Goal: Navigation & Orientation: Find specific page/section

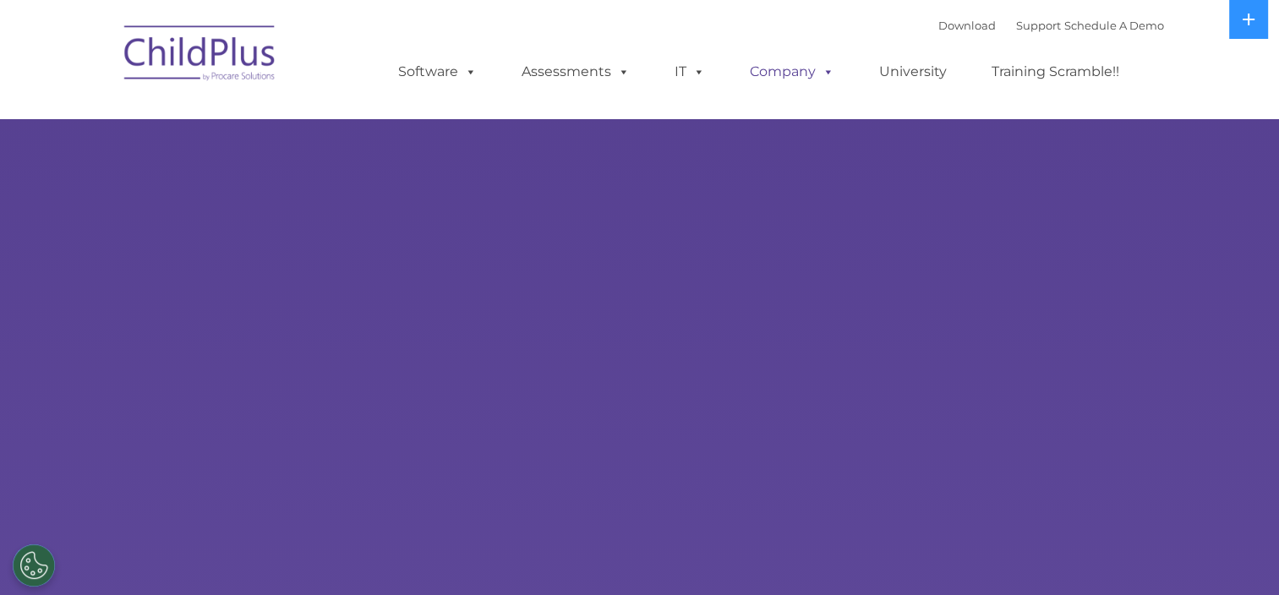
select select "MEDIUM"
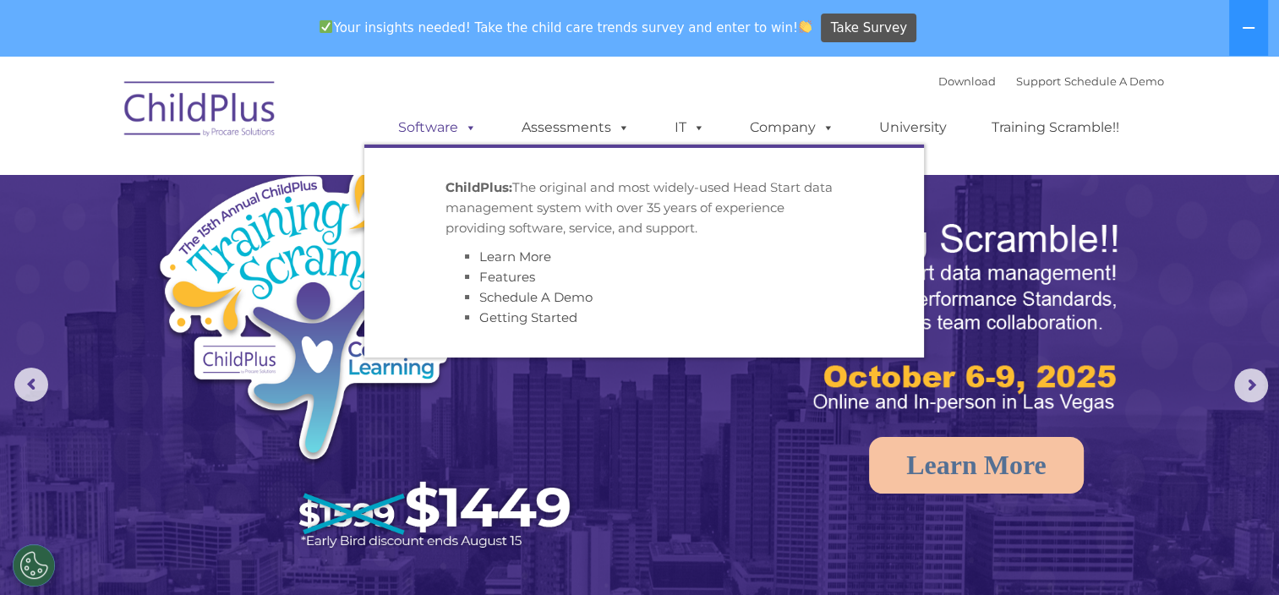
click at [468, 135] on span at bounding box center [467, 127] width 19 height 16
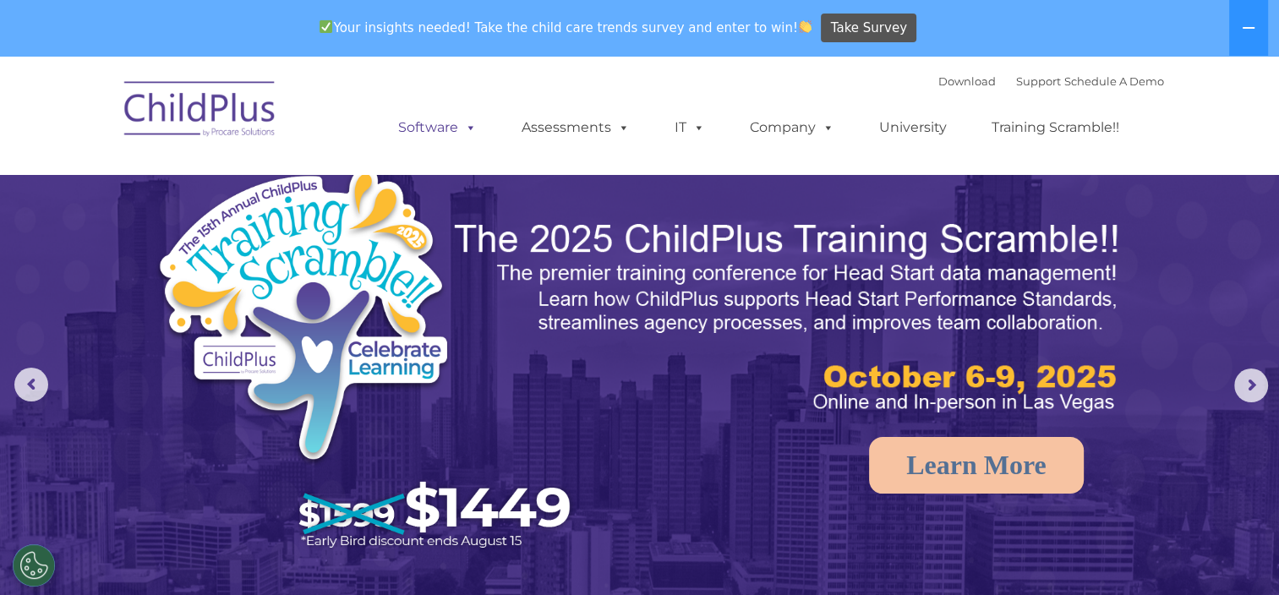
click at [468, 135] on span at bounding box center [467, 127] width 19 height 16
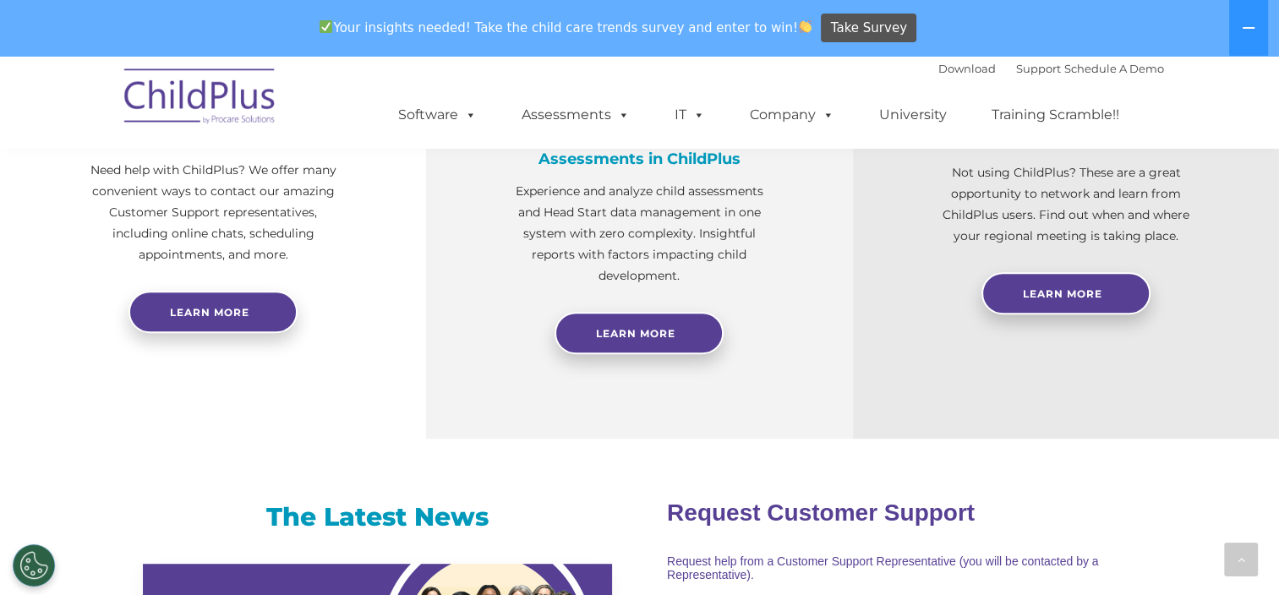
scroll to position [676, 0]
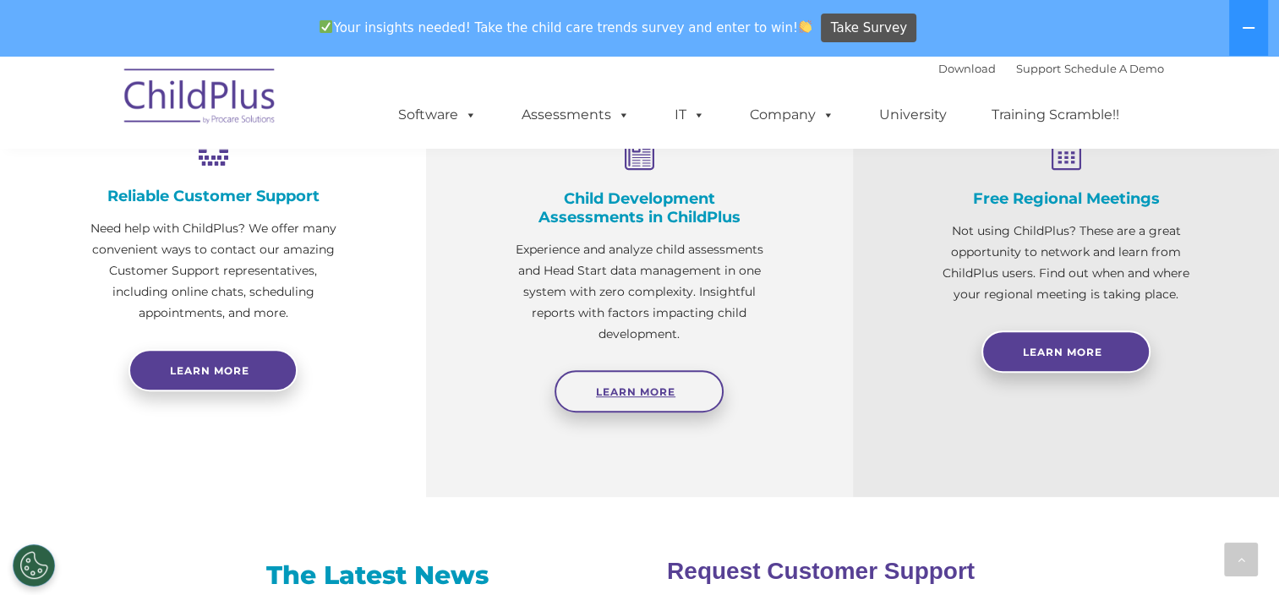
click at [619, 403] on link "Learn More" at bounding box center [638, 391] width 169 height 42
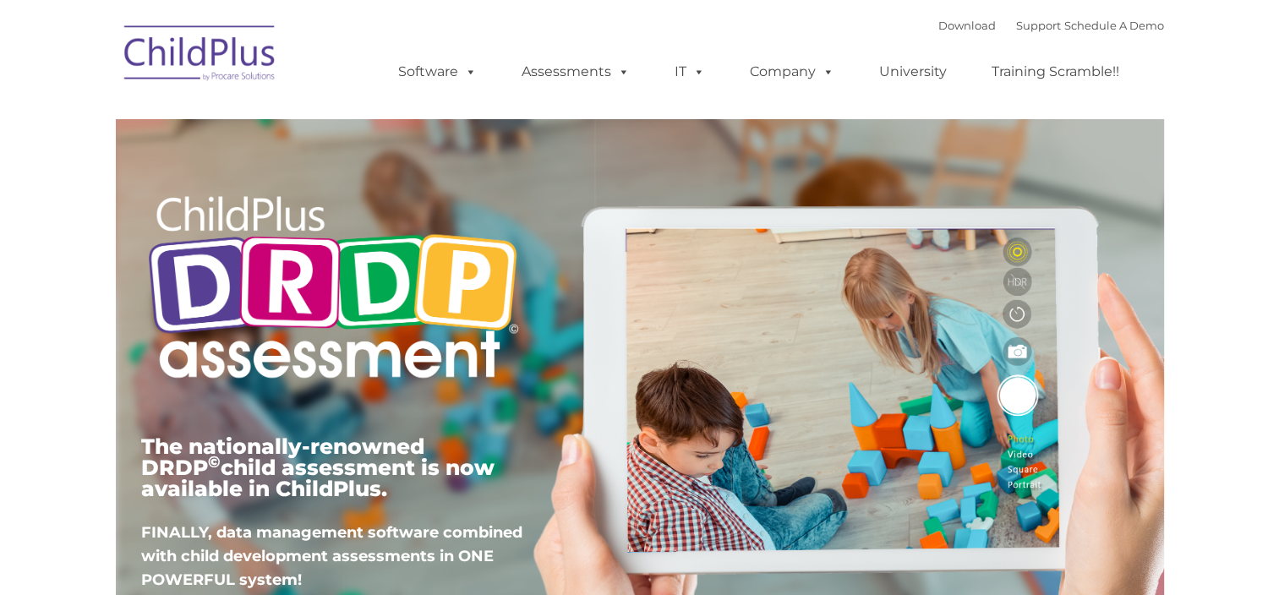
type input ""
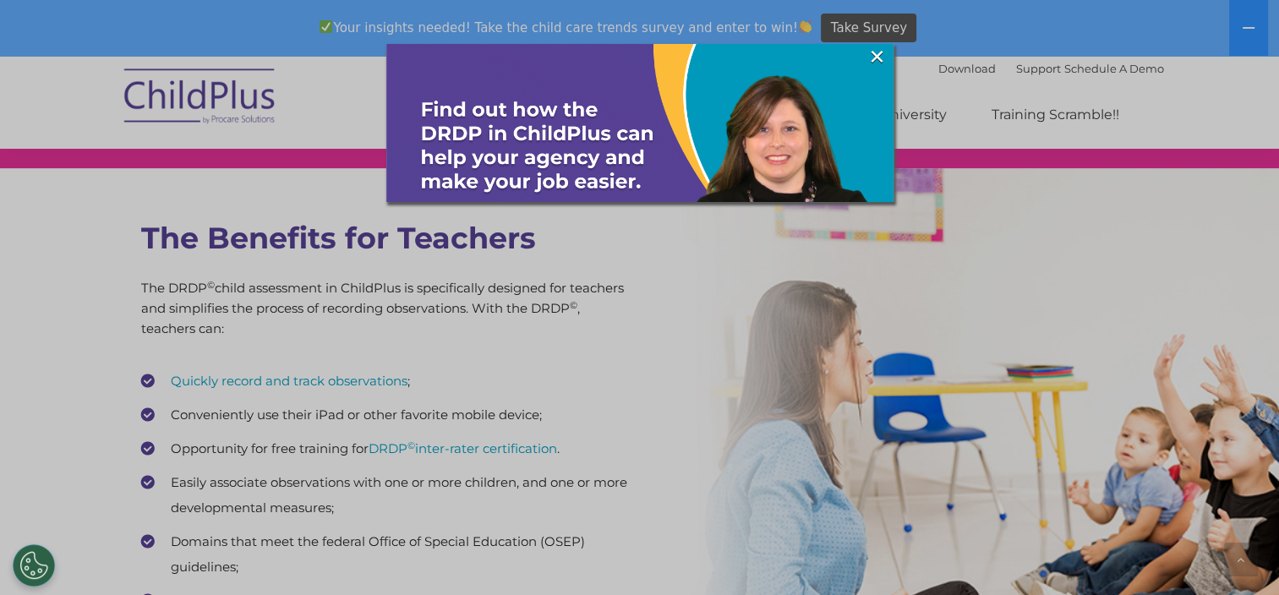
scroll to position [2283, 0]
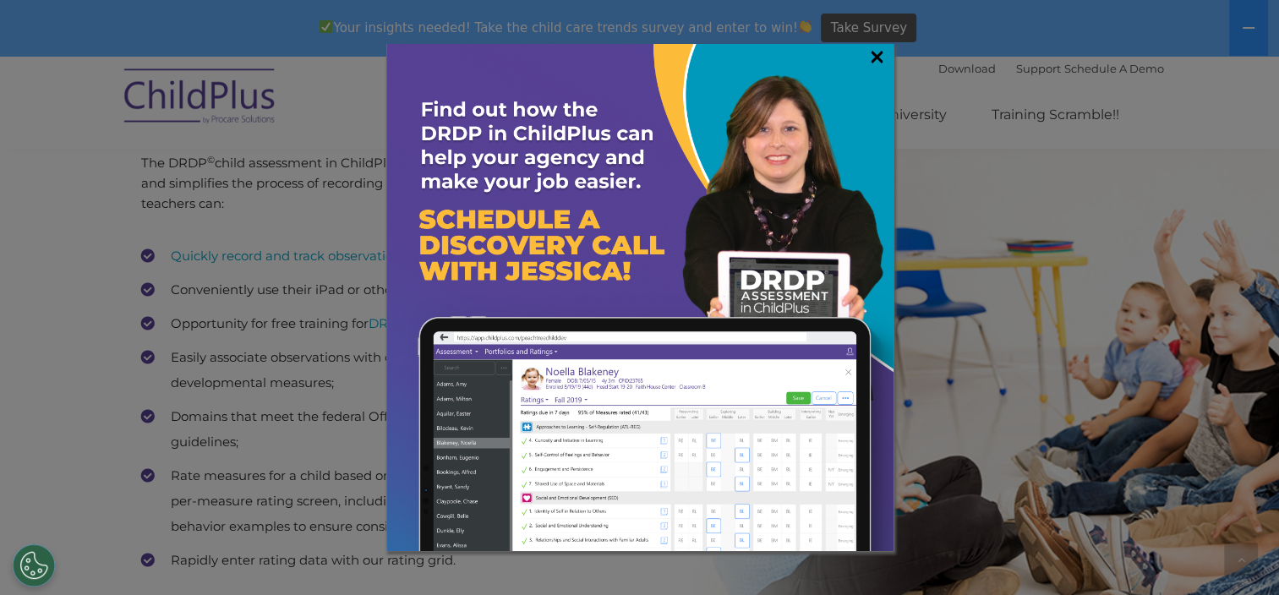
click at [879, 56] on link "×" at bounding box center [876, 56] width 19 height 17
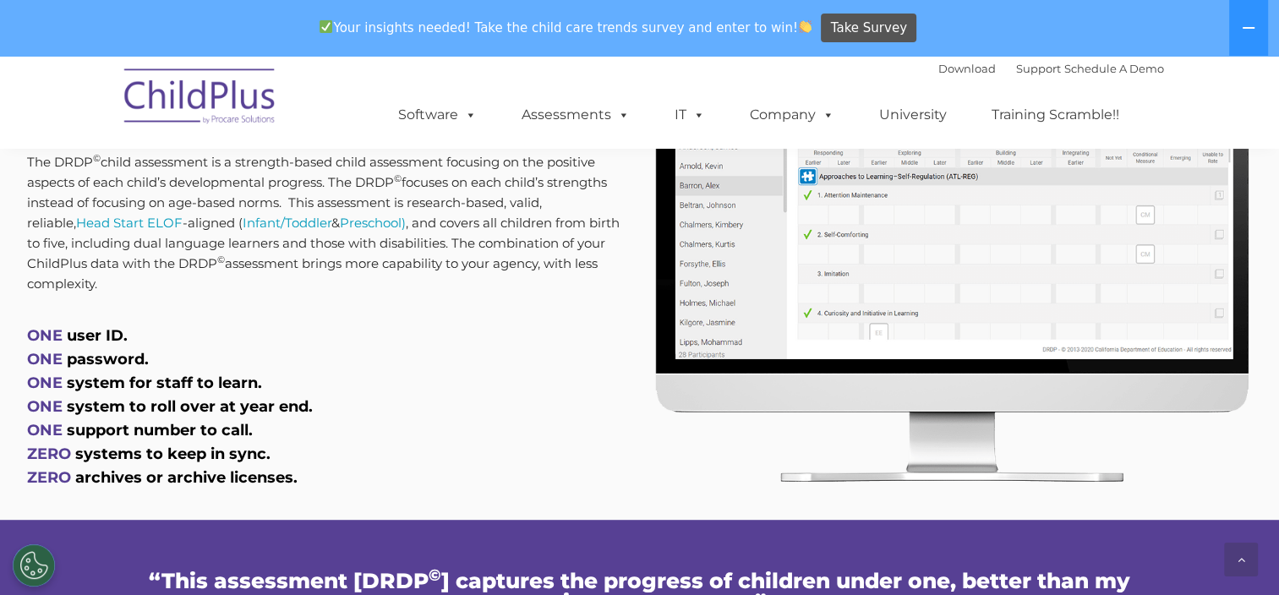
scroll to position [821, 0]
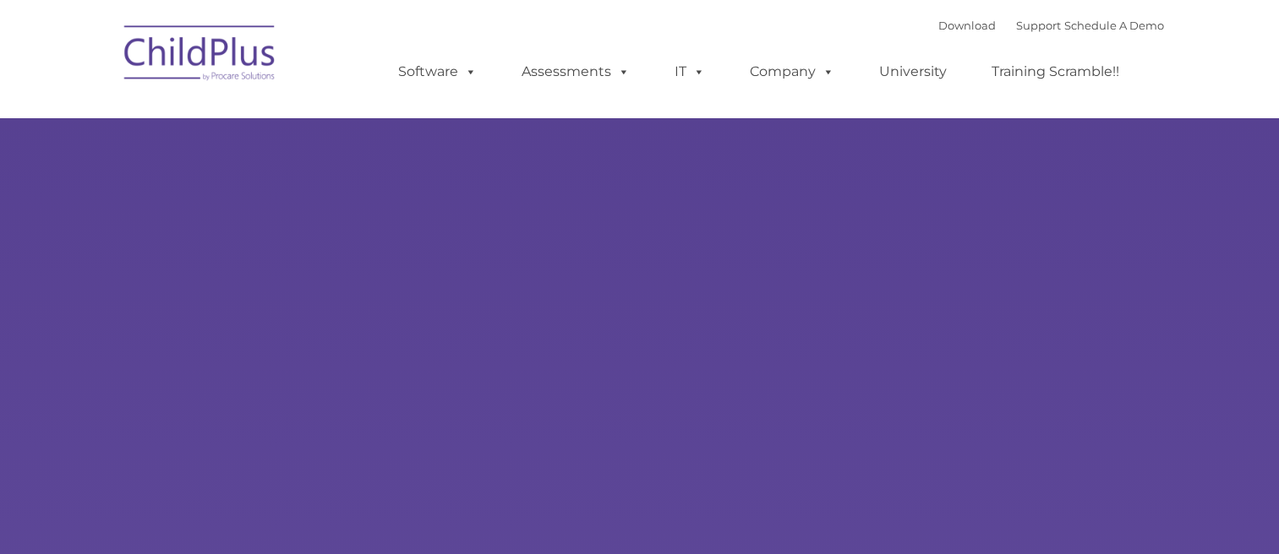
type input ""
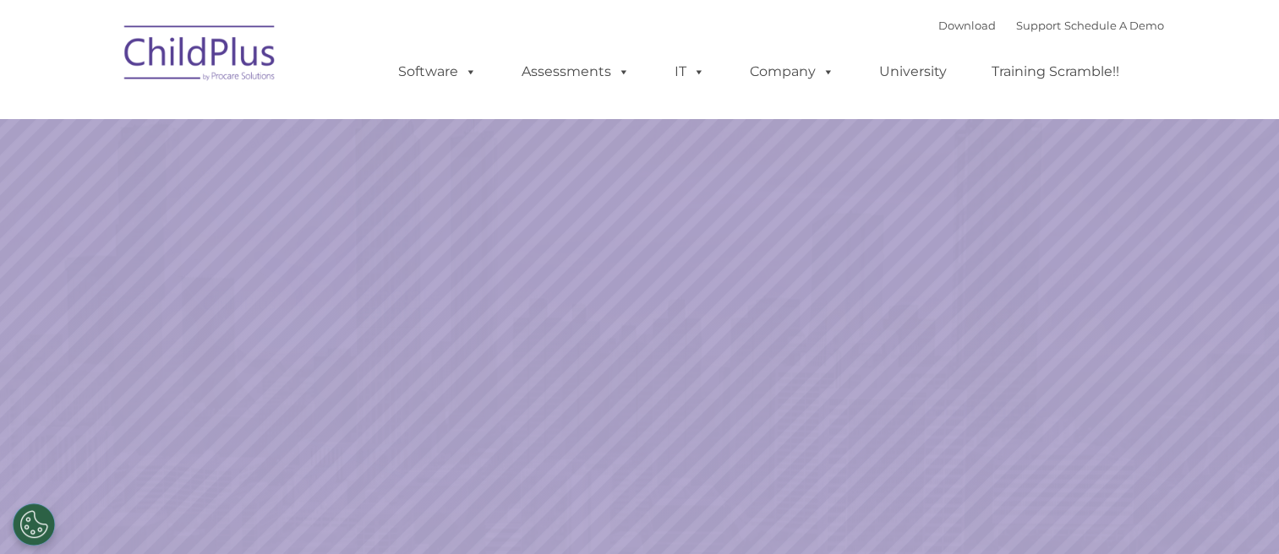
select select "MEDIUM"
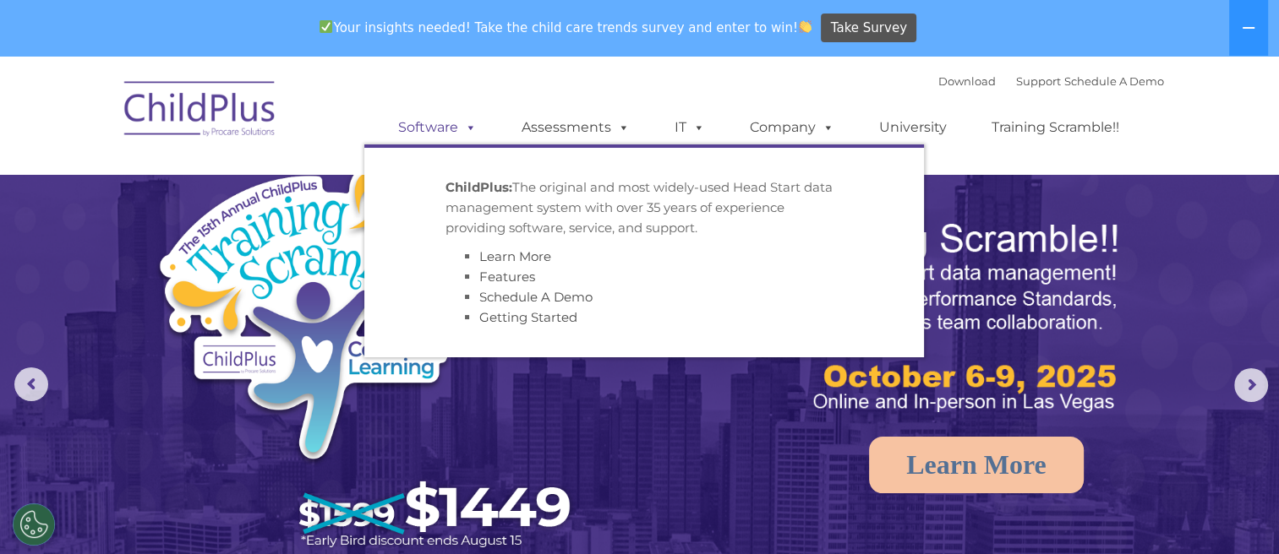
click at [477, 128] on link "Software" at bounding box center [437, 128] width 112 height 34
click at [472, 129] on span at bounding box center [467, 127] width 19 height 16
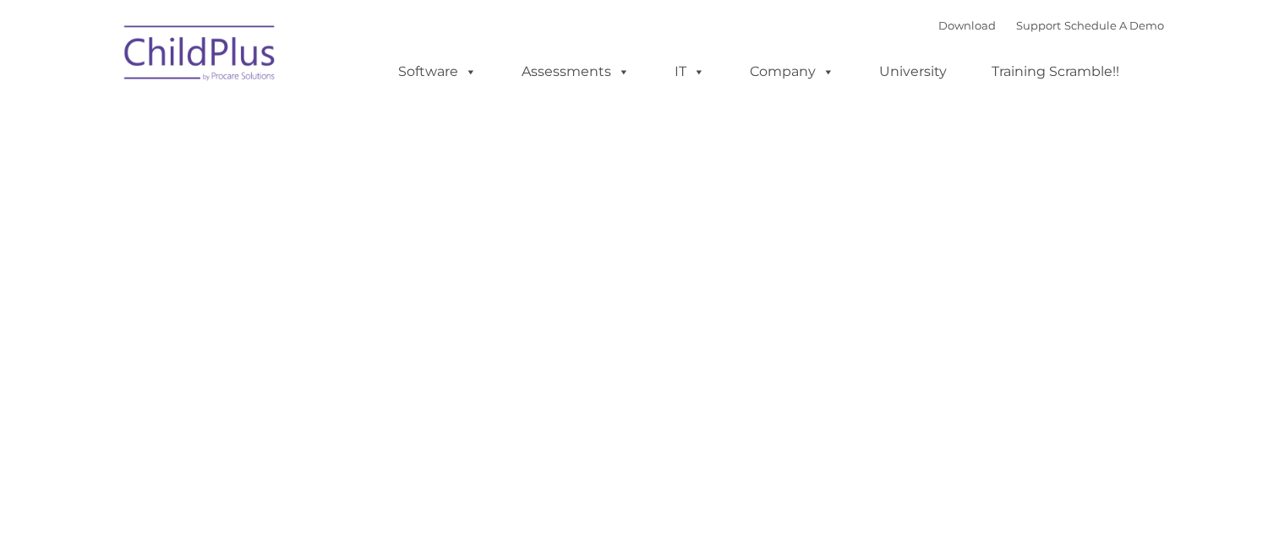
type input ""
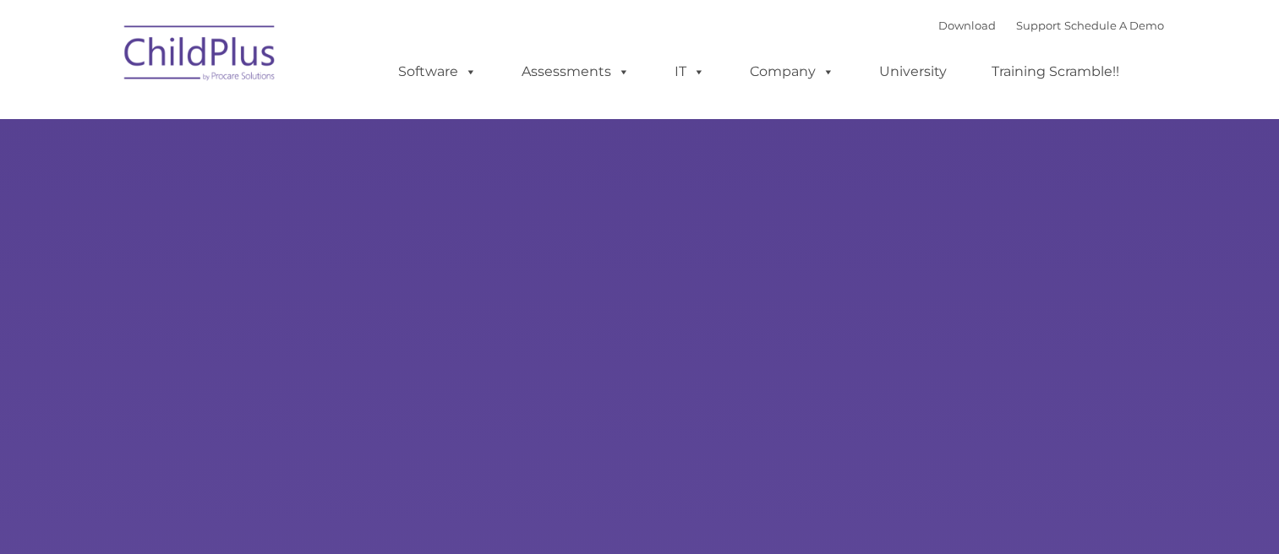
type input ""
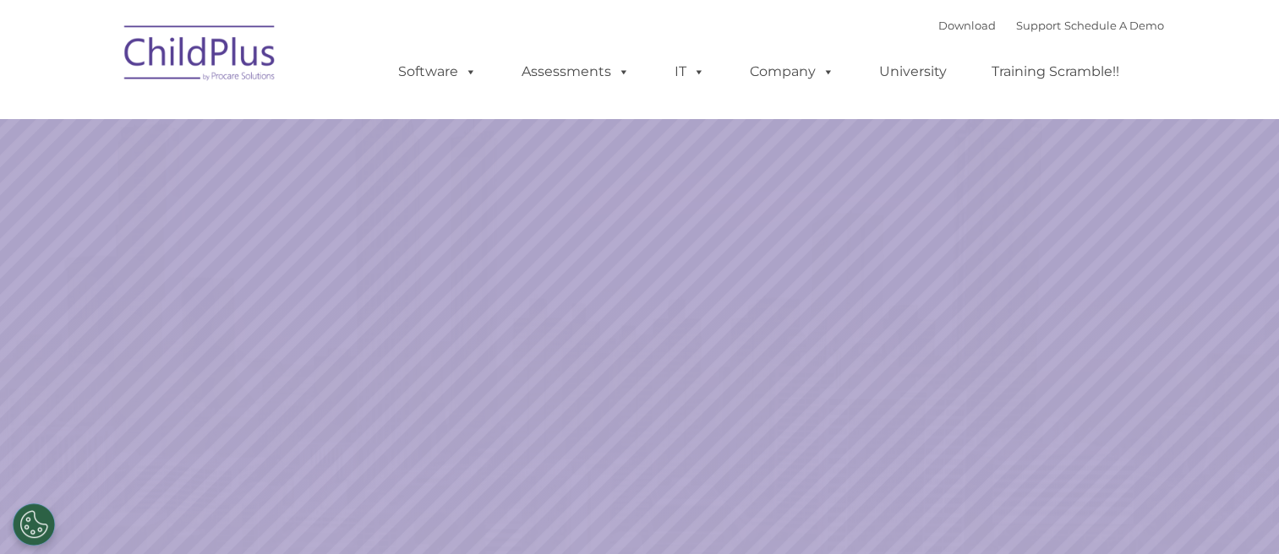
select select "MEDIUM"
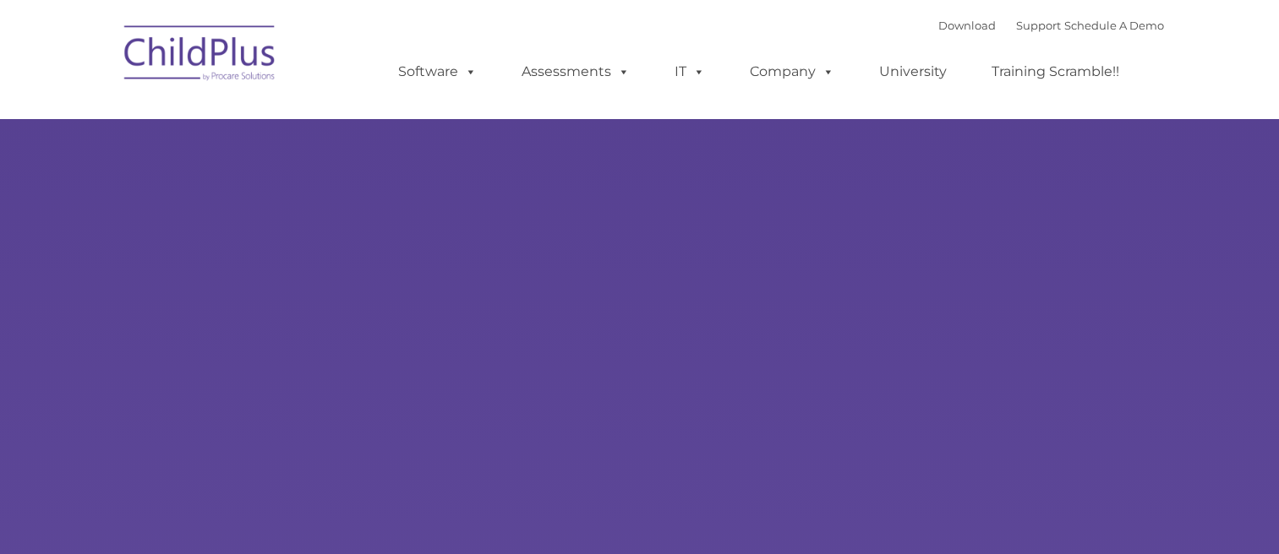
type input ""
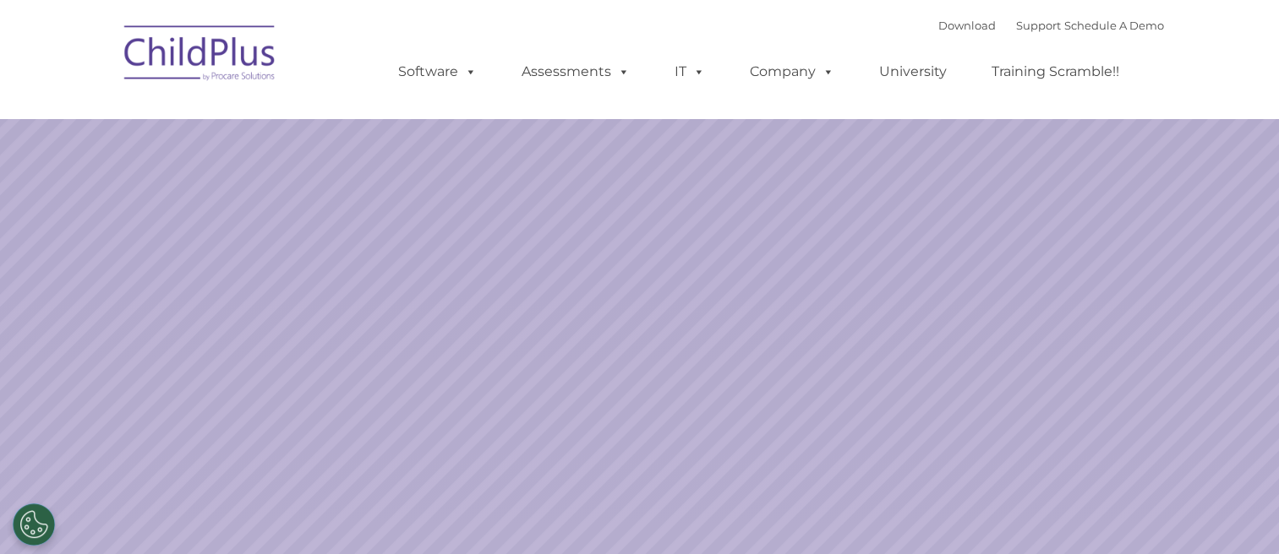
select select "MEDIUM"
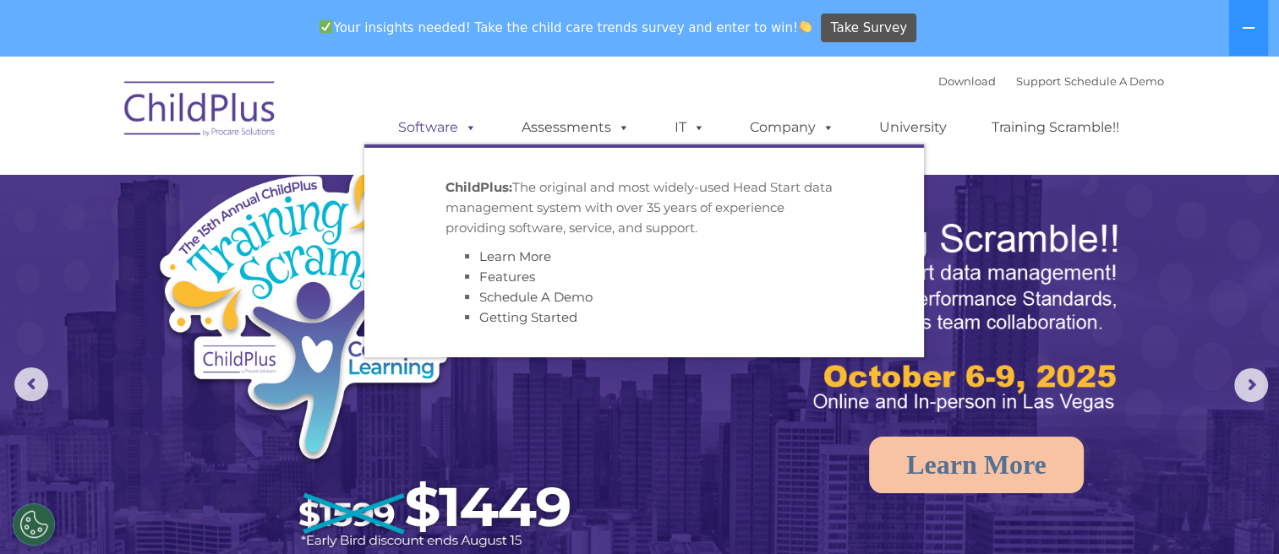
click at [474, 123] on span at bounding box center [467, 127] width 19 height 16
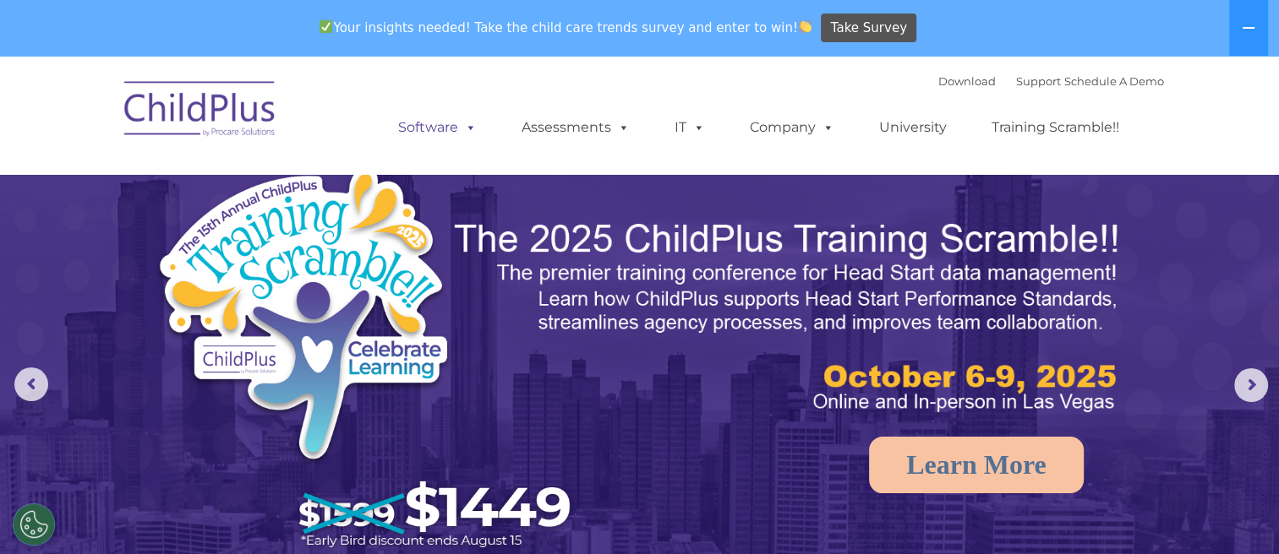
click at [474, 123] on span at bounding box center [467, 127] width 19 height 16
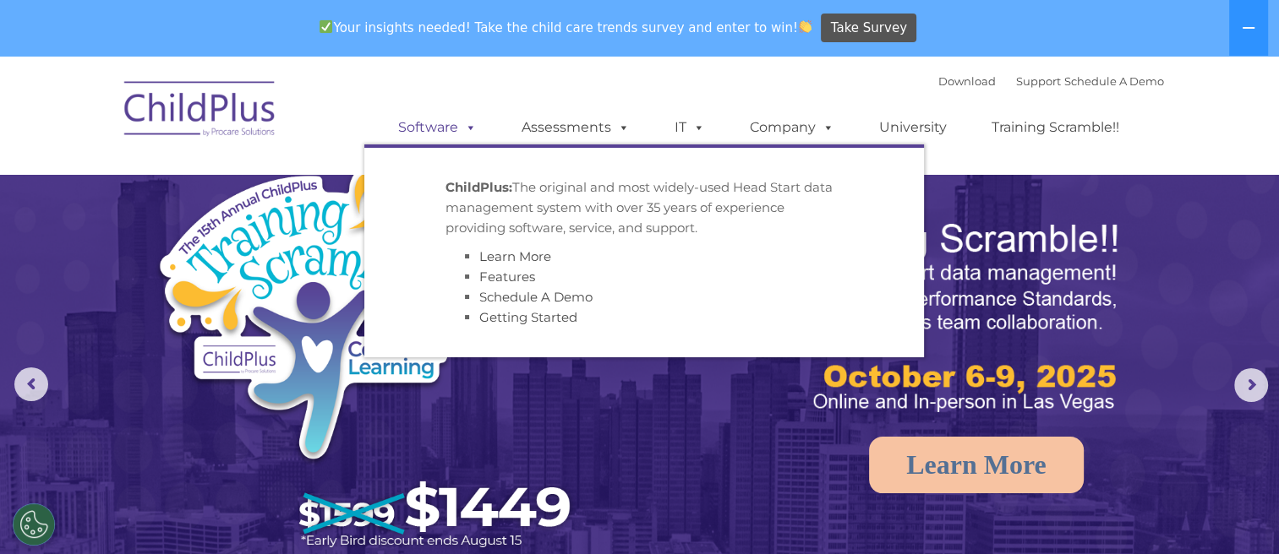
click at [474, 123] on span at bounding box center [467, 127] width 19 height 16
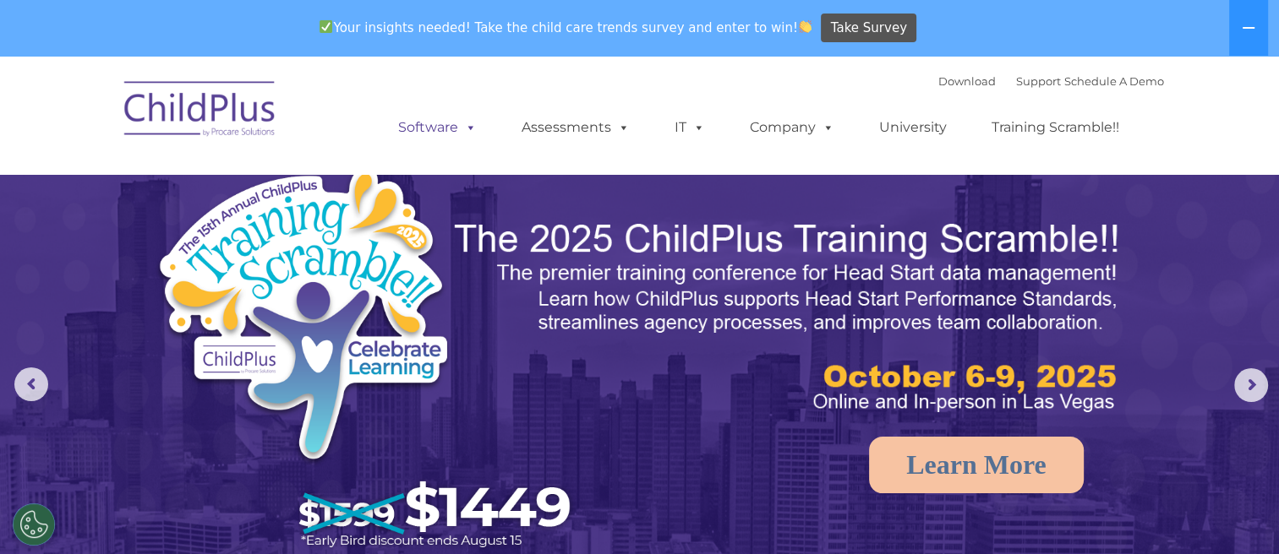
click at [474, 123] on span at bounding box center [467, 127] width 19 height 16
click at [1247, 41] on button at bounding box center [1248, 28] width 39 height 56
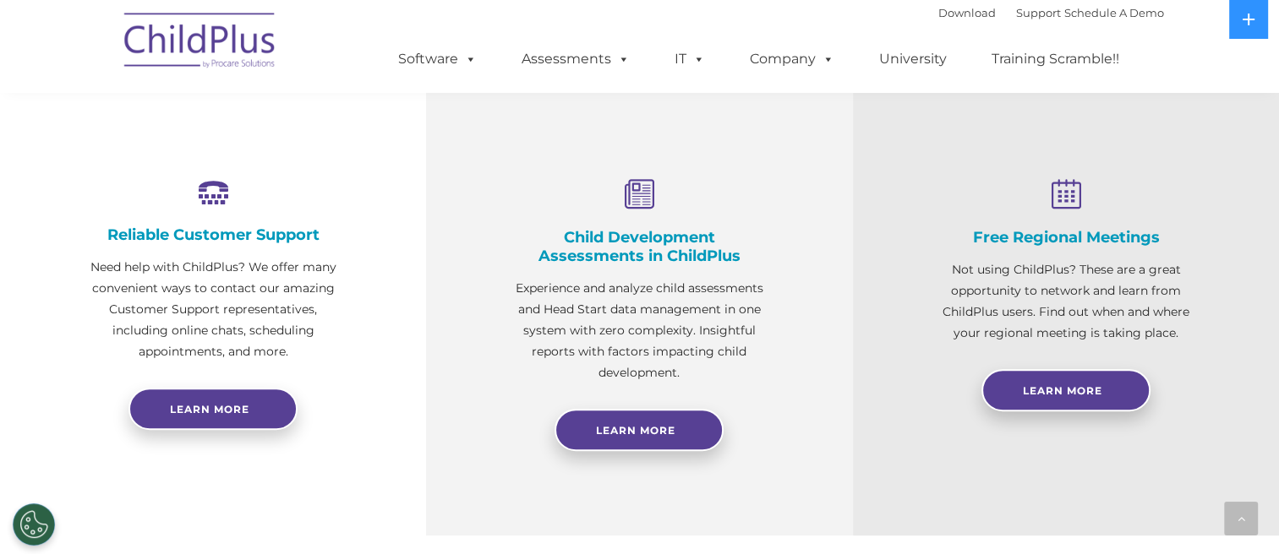
scroll to position [575, 0]
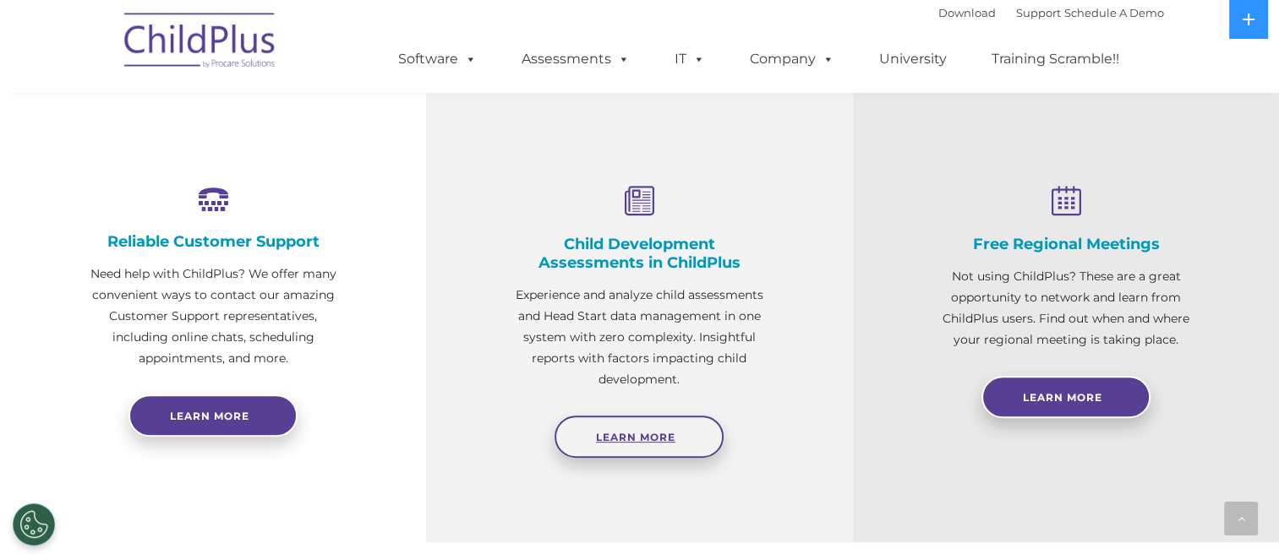
click at [651, 435] on span "Learn More" at bounding box center [635, 437] width 79 height 13
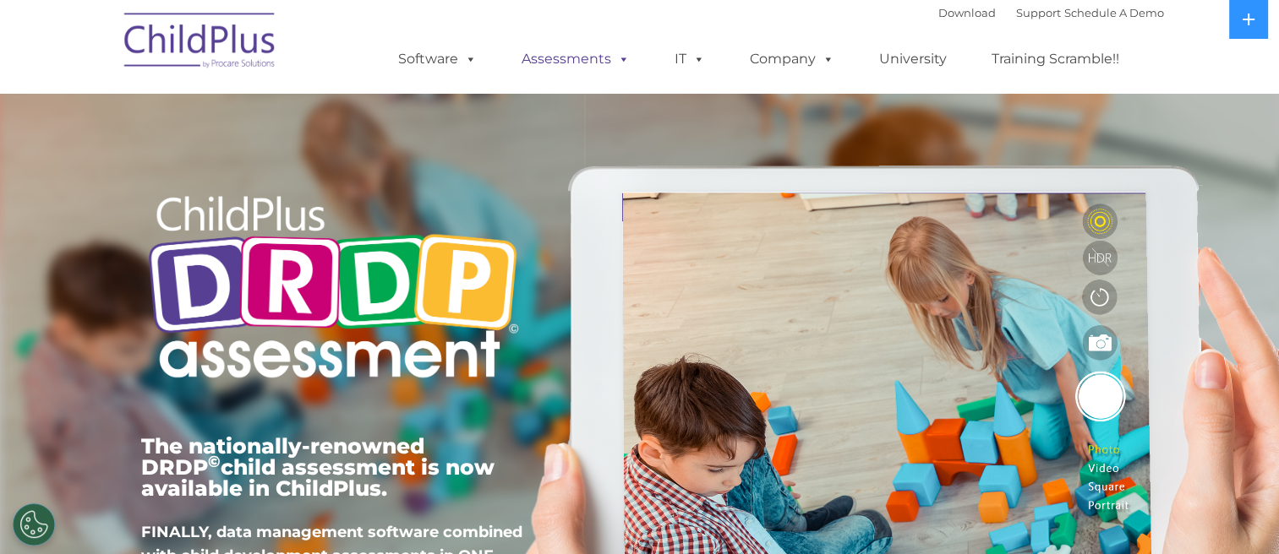
click at [627, 63] on span at bounding box center [620, 59] width 19 height 16
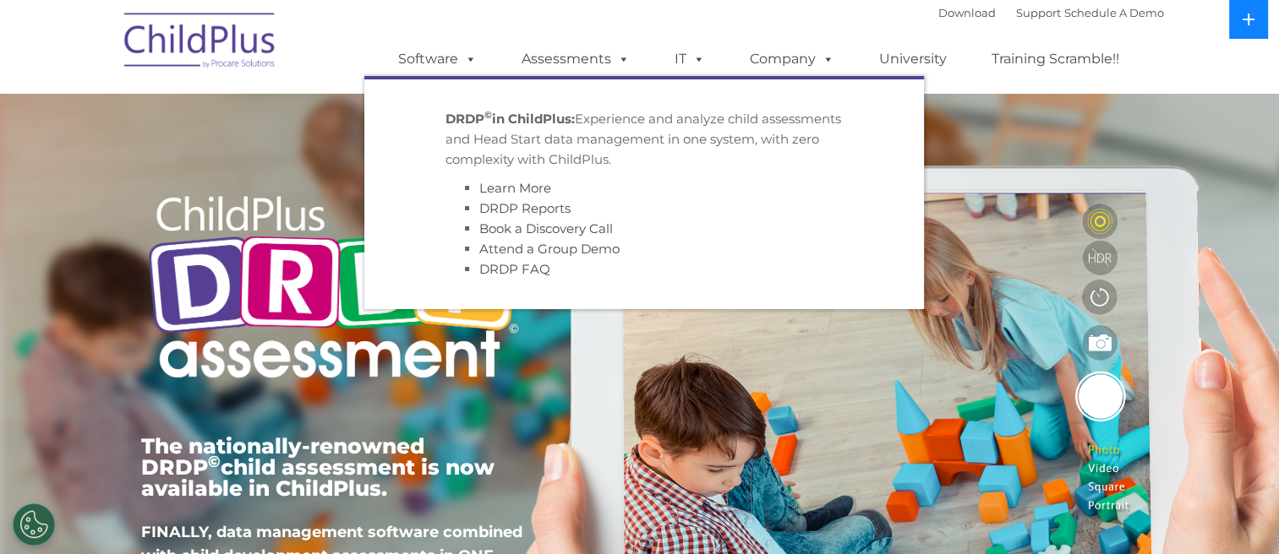
click at [1248, 20] on icon at bounding box center [1248, 20] width 12 height 12
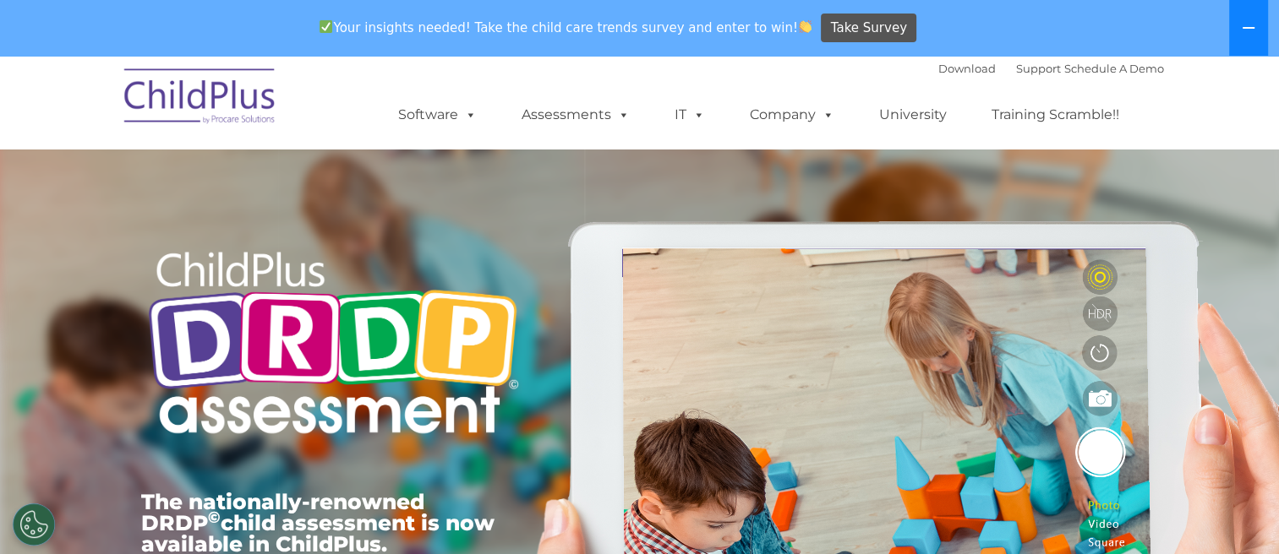
click at [1248, 21] on icon at bounding box center [1248, 28] width 14 height 14
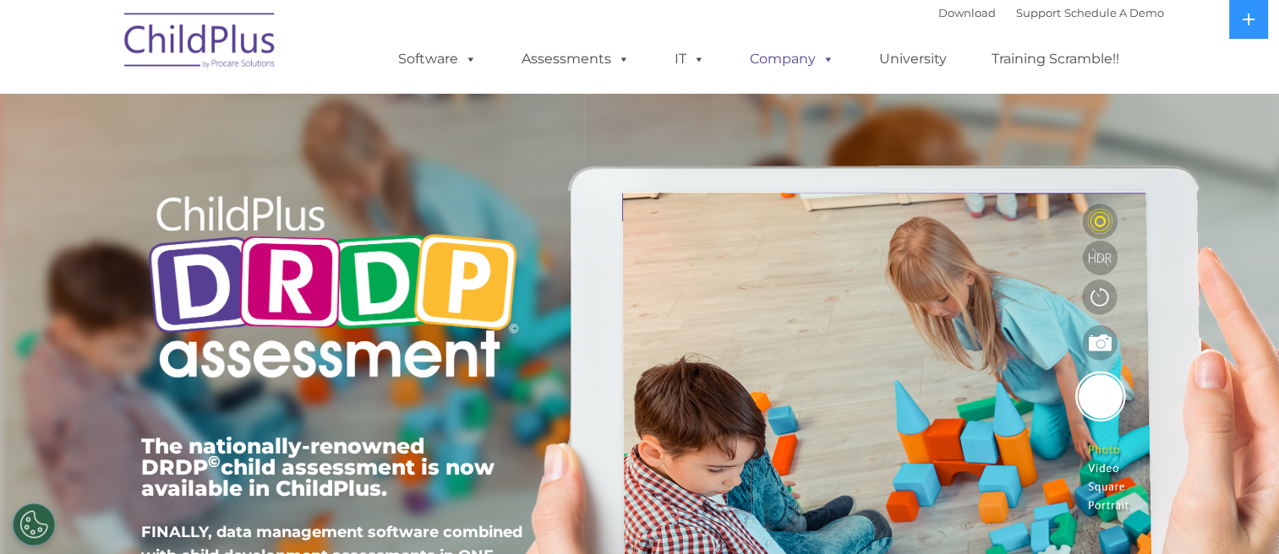
click at [815, 54] on span at bounding box center [824, 59] width 19 height 16
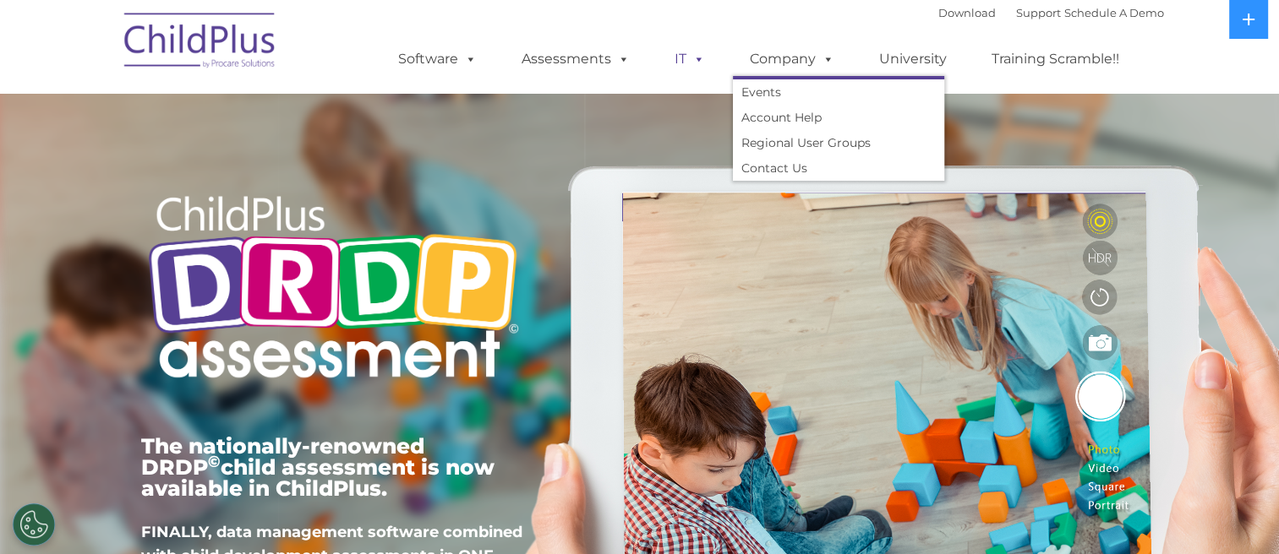
click at [699, 58] on span at bounding box center [695, 59] width 19 height 16
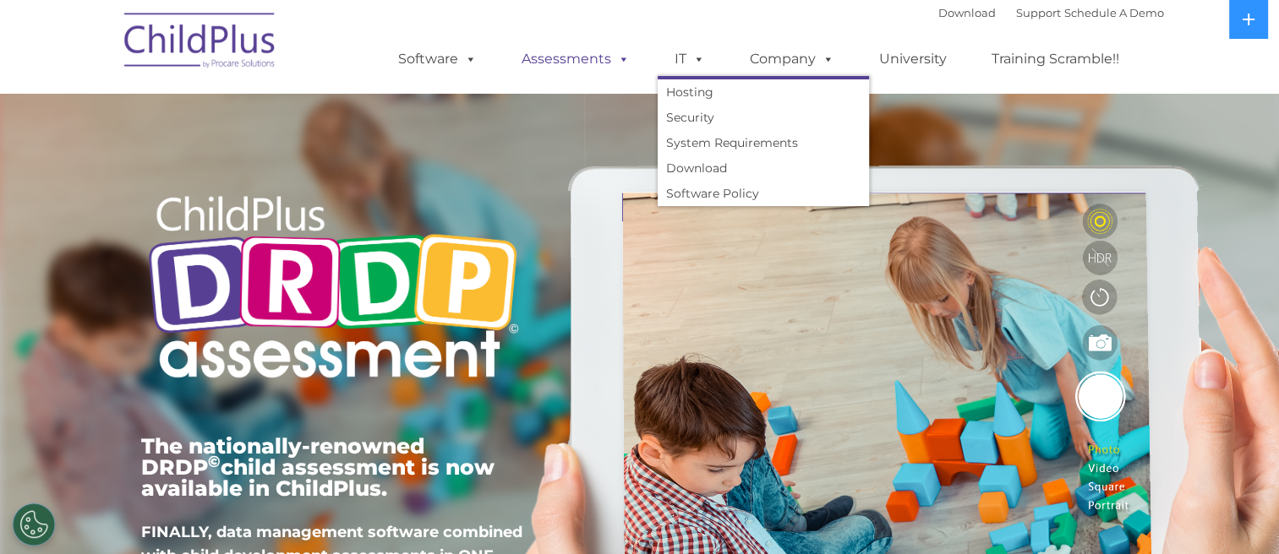
click at [617, 60] on span at bounding box center [620, 59] width 19 height 16
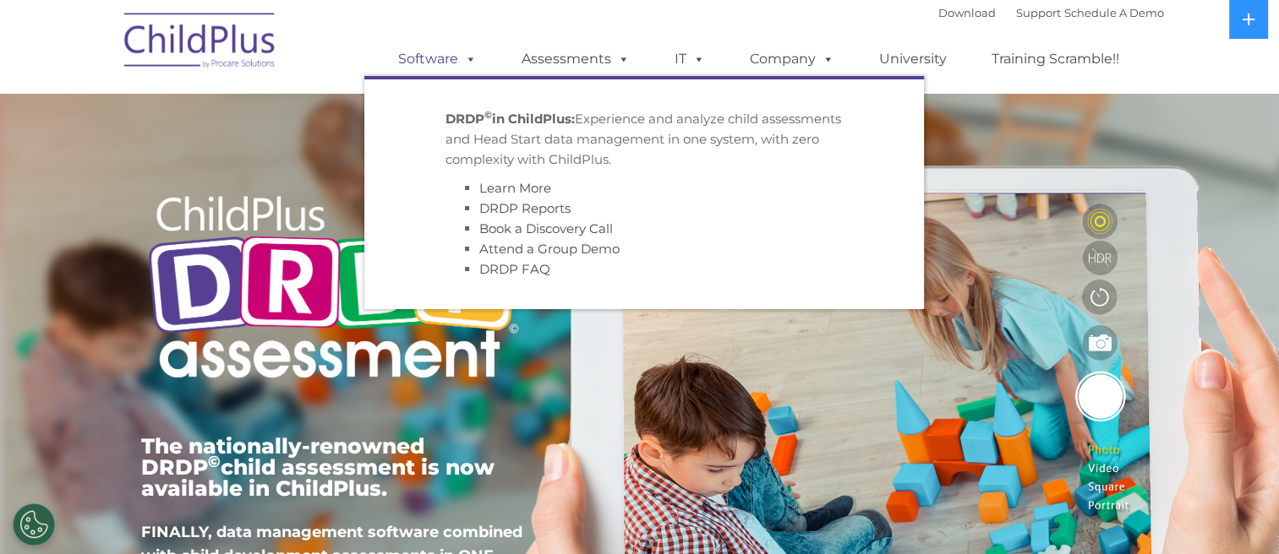
click at [475, 55] on span at bounding box center [467, 59] width 19 height 16
